Goal: Task Accomplishment & Management: Manage account settings

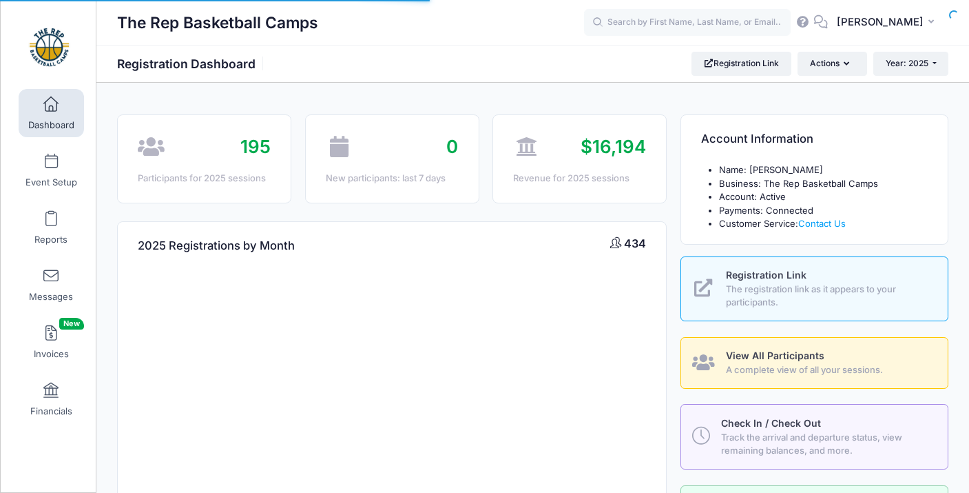
select select
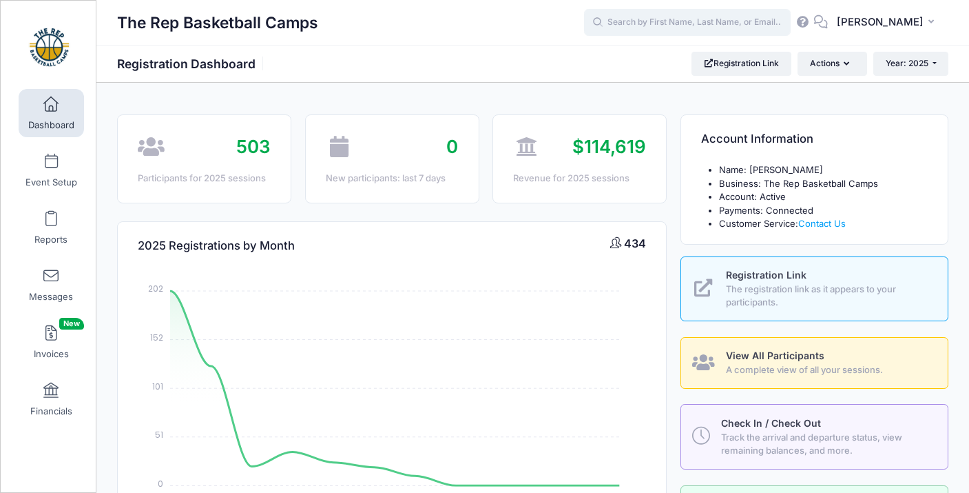
click at [712, 19] on input "text" at bounding box center [687, 23] width 207 height 28
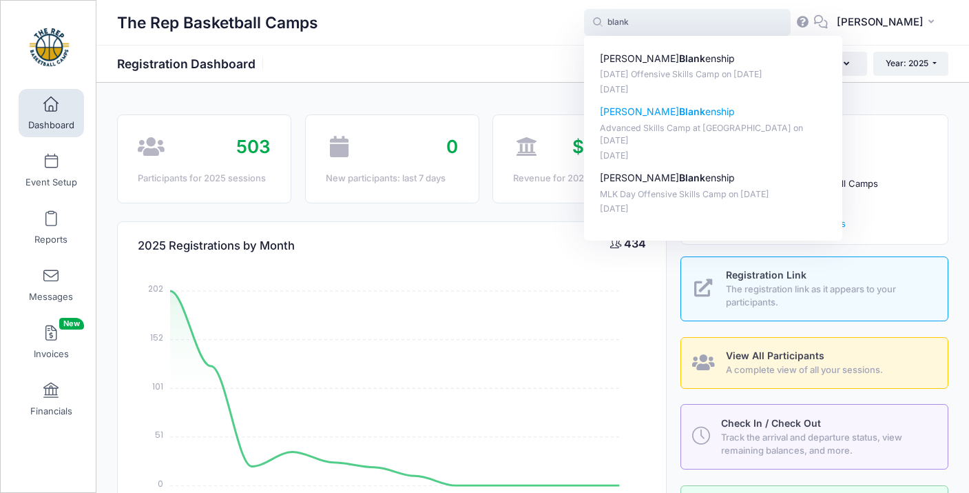
click at [684, 112] on p "[PERSON_NAME] enship" at bounding box center [713, 112] width 227 height 14
type input "[PERSON_NAME] (Advanced Skills Camp at [GEOGRAPHIC_DATA], [DATE])"
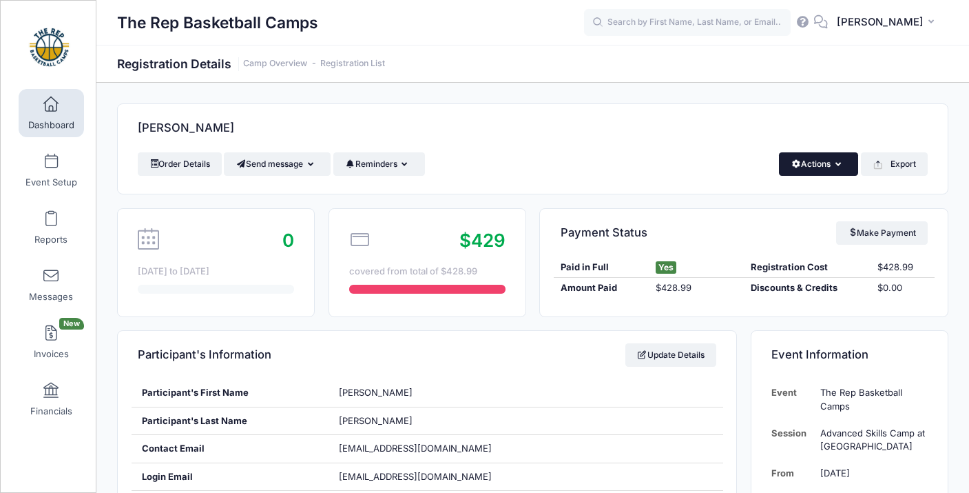
click at [843, 162] on button "Actions" at bounding box center [818, 163] width 79 height 23
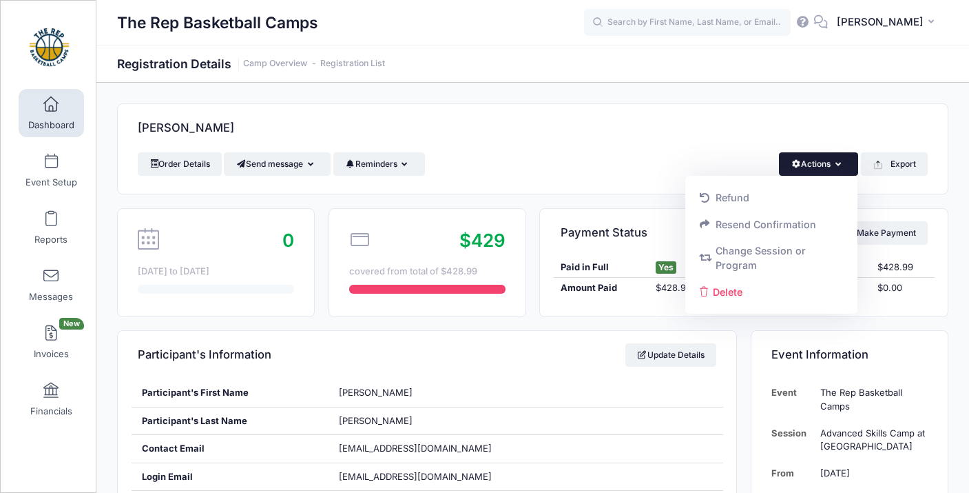
click at [841, 112] on div "Blankenship, Harrison" at bounding box center [533, 128] width 830 height 48
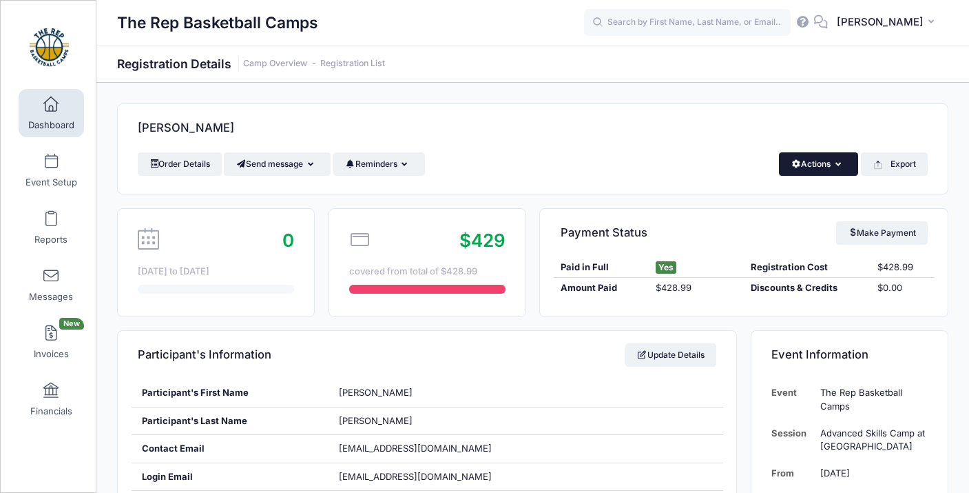
click at [841, 163] on button "Actions" at bounding box center [818, 163] width 79 height 23
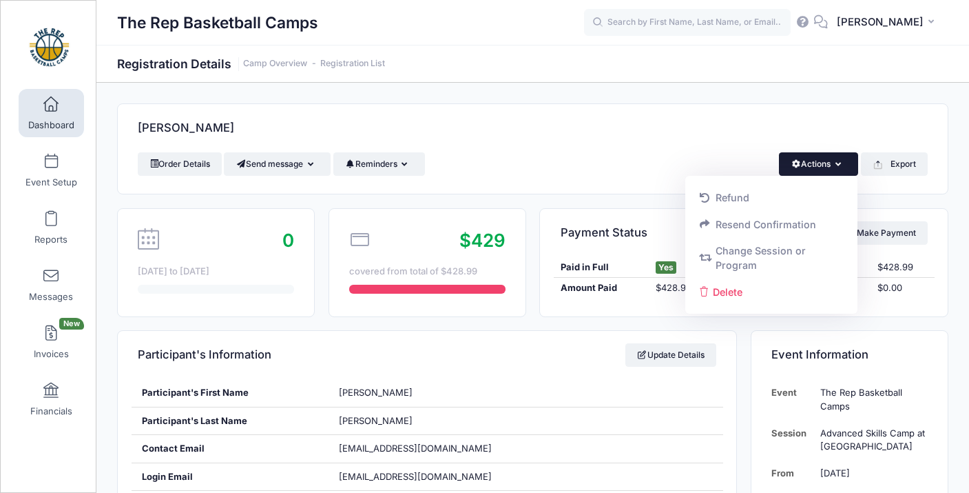
click at [630, 143] on div "Blankenship, Harrison" at bounding box center [533, 128] width 830 height 48
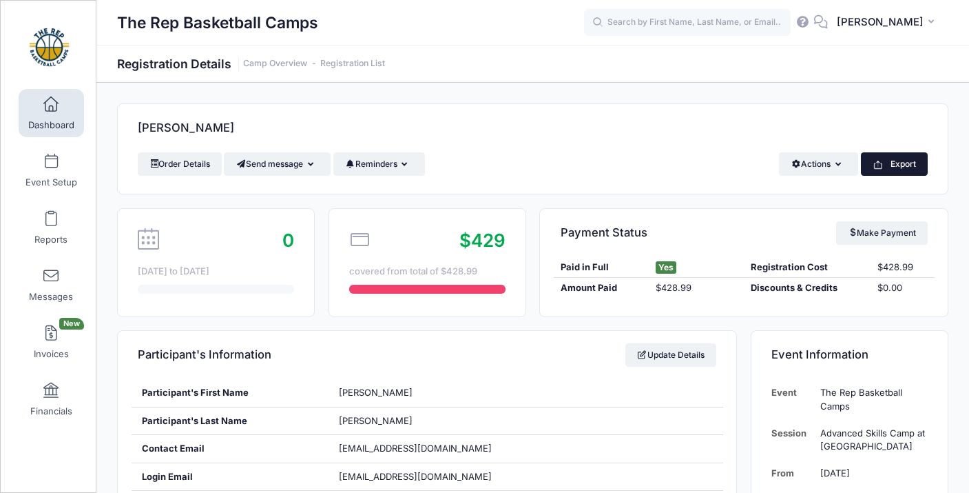
click at [883, 164] on icon "button" at bounding box center [878, 164] width 11 height 11
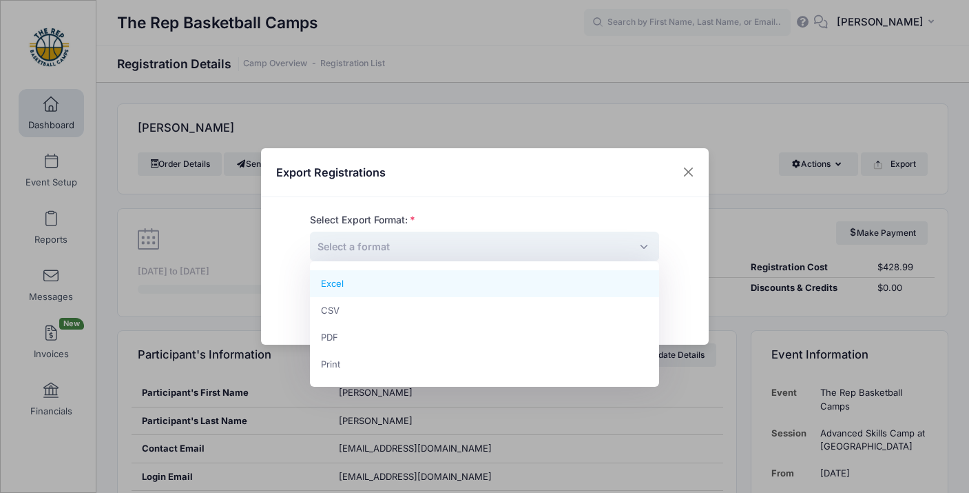
click at [613, 249] on span "Select a format" at bounding box center [484, 247] width 349 height 30
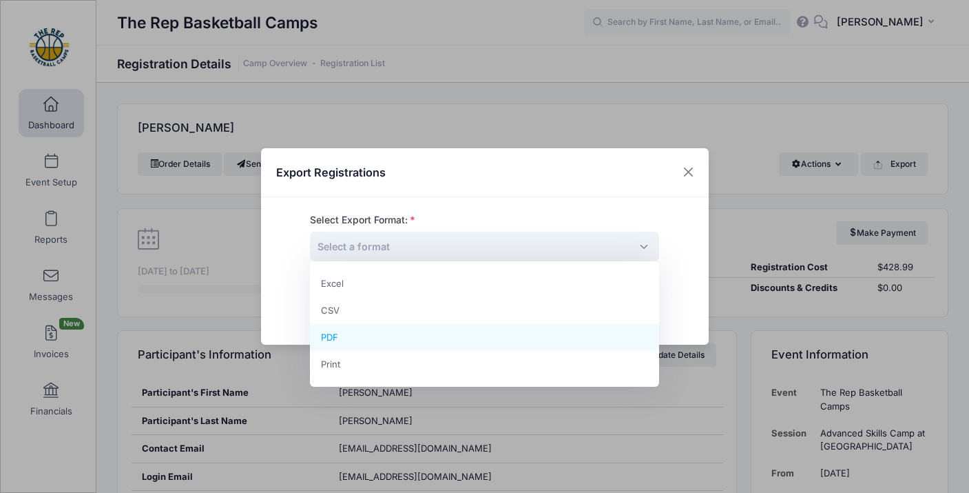
select select "pdf"
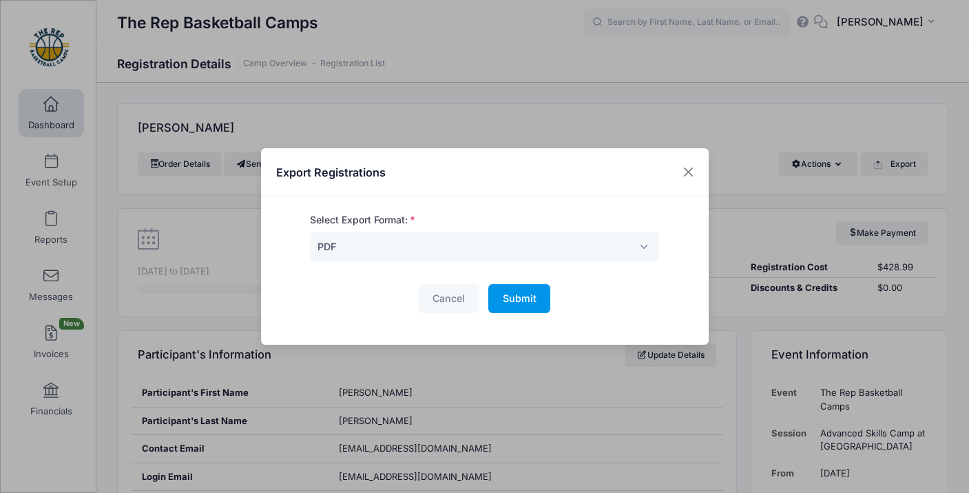
click at [517, 297] on span "Submit" at bounding box center [520, 298] width 34 height 12
